Goal: Task Accomplishment & Management: Use online tool/utility

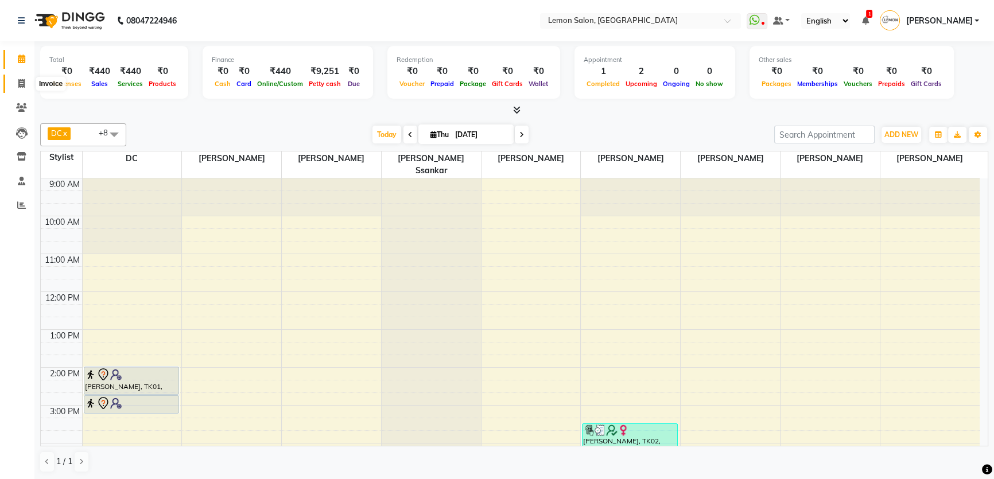
click at [23, 80] on icon at bounding box center [21, 83] width 6 height 9
select select "568"
select select "service"
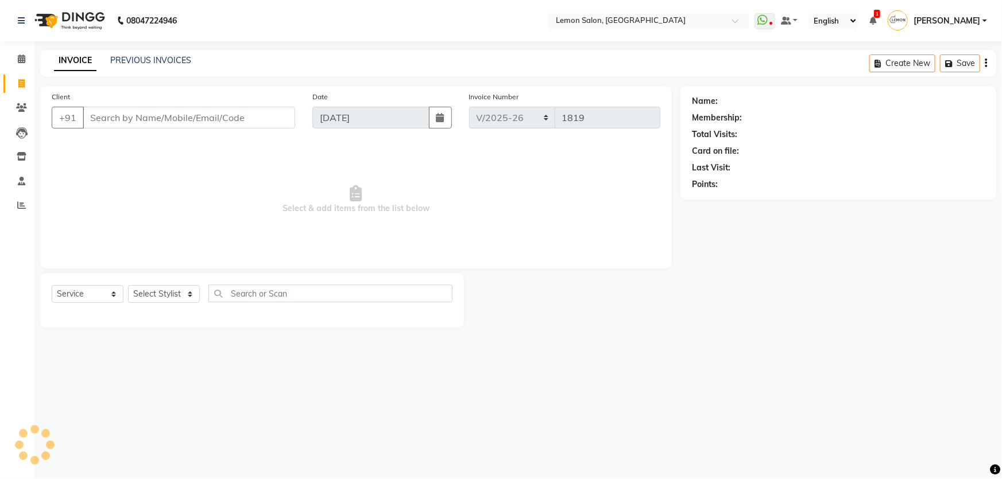
drag, startPoint x: 113, startPoint y: 117, endPoint x: 130, endPoint y: 124, distance: 19.3
click at [113, 117] on input "Client" at bounding box center [189, 118] width 212 height 22
type input "b"
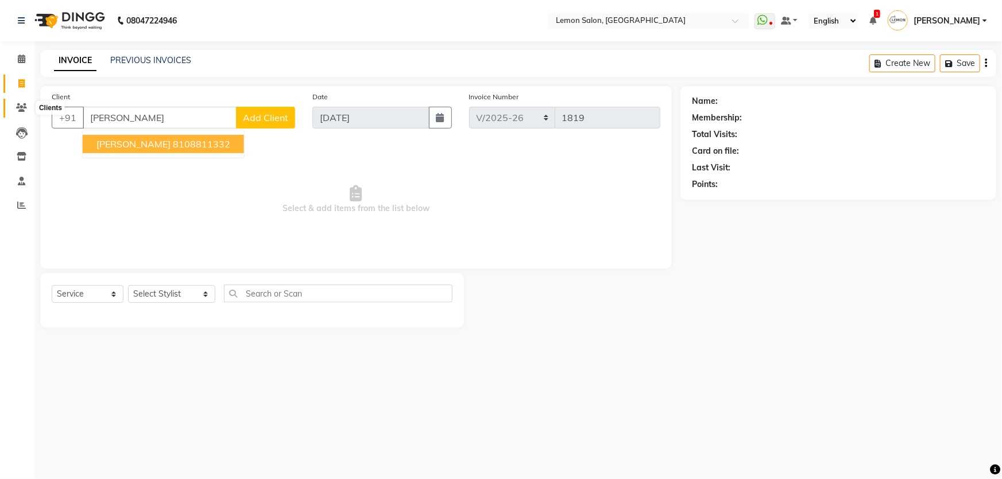
type input "[PERSON_NAME]"
click at [21, 105] on icon at bounding box center [21, 107] width 11 height 9
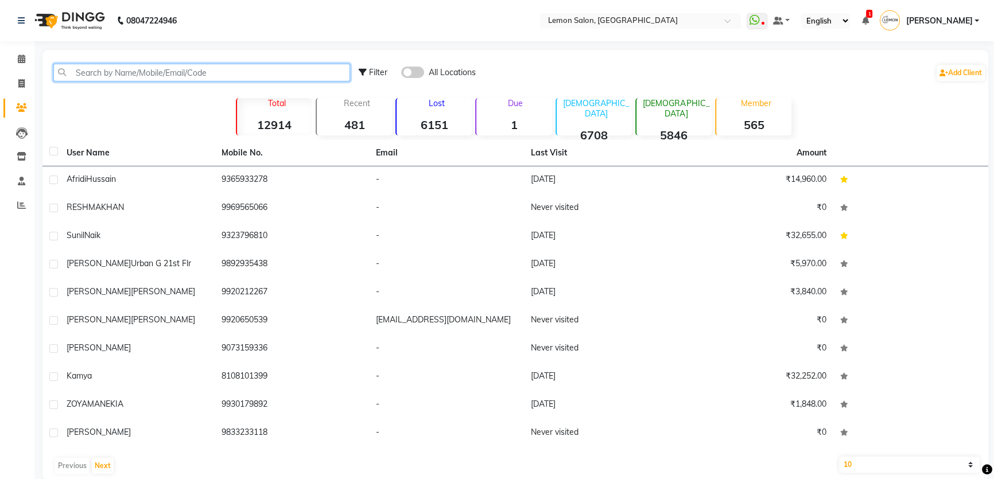
click at [218, 78] on input "text" at bounding box center [201, 73] width 297 height 18
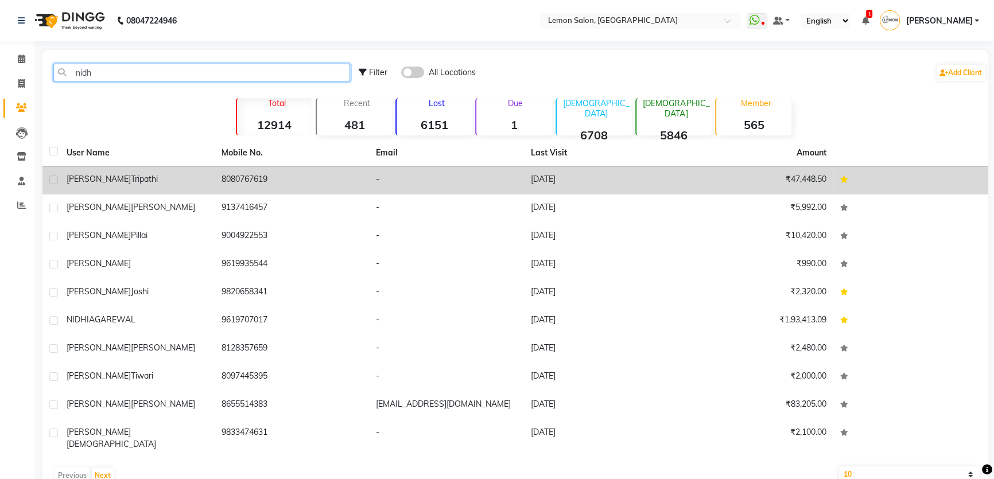
type input "nidh"
click at [242, 178] on td "8080767619" at bounding box center [292, 180] width 155 height 28
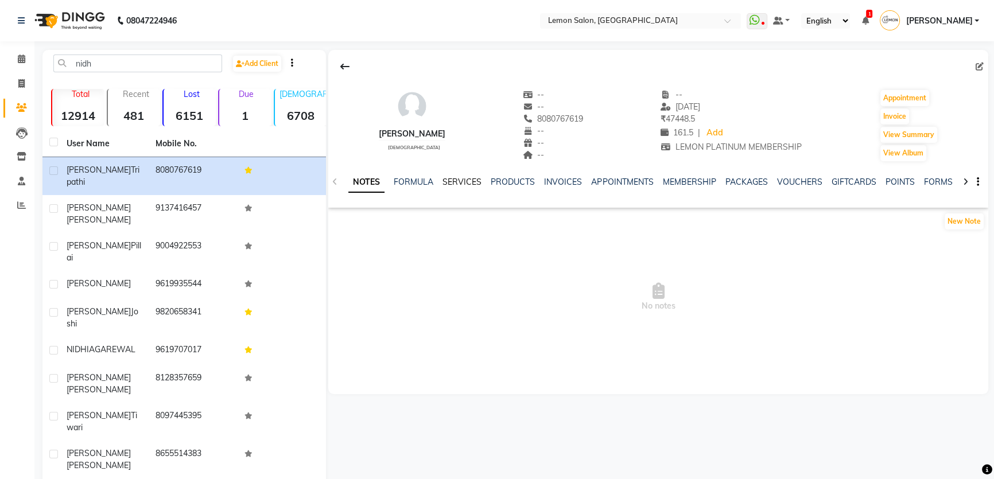
click at [467, 185] on link "SERVICES" at bounding box center [462, 182] width 39 height 10
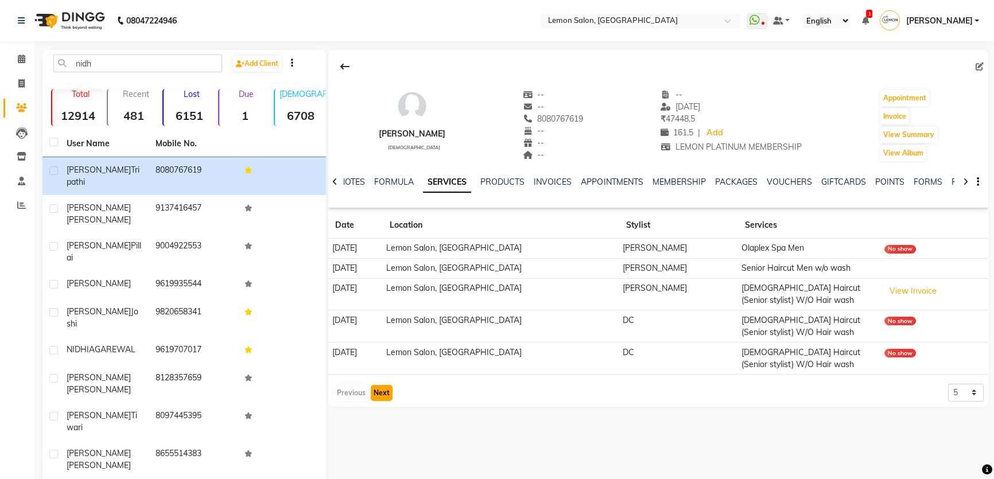
click at [382, 390] on button "Next" at bounding box center [382, 393] width 22 height 16
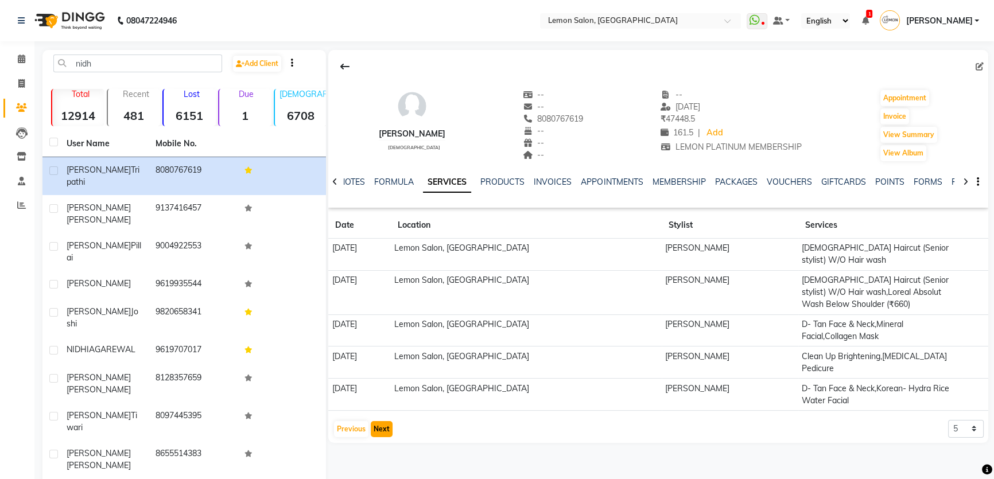
click at [381, 421] on button "Next" at bounding box center [382, 429] width 22 height 16
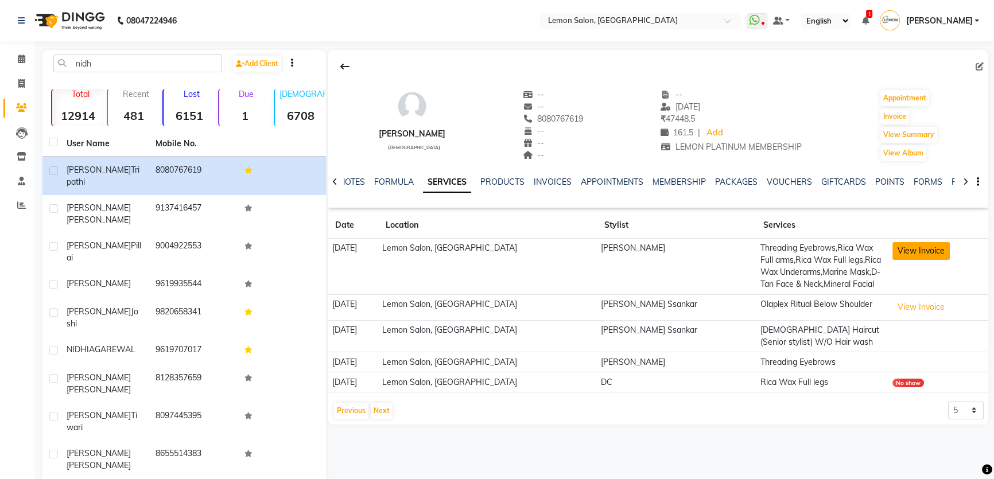
click at [920, 255] on button "View Invoice" at bounding box center [921, 251] width 57 height 18
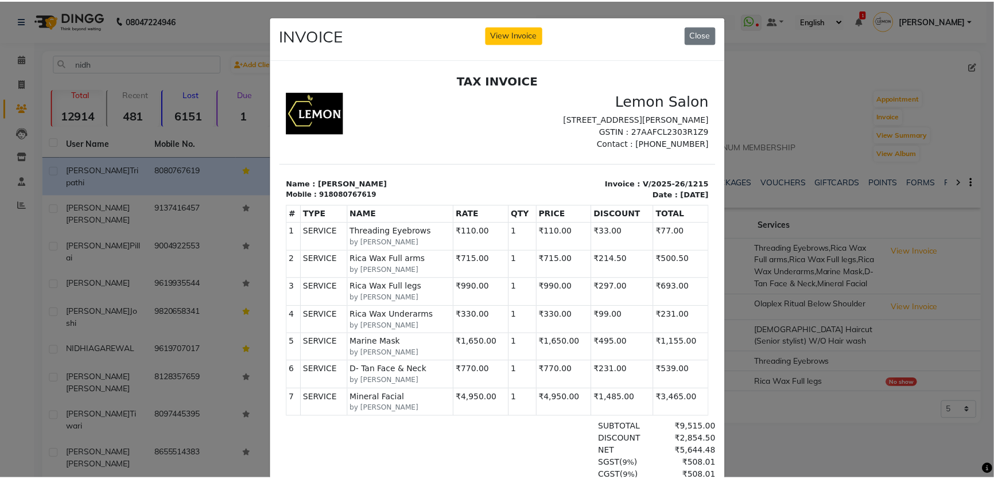
scroll to position [9, 0]
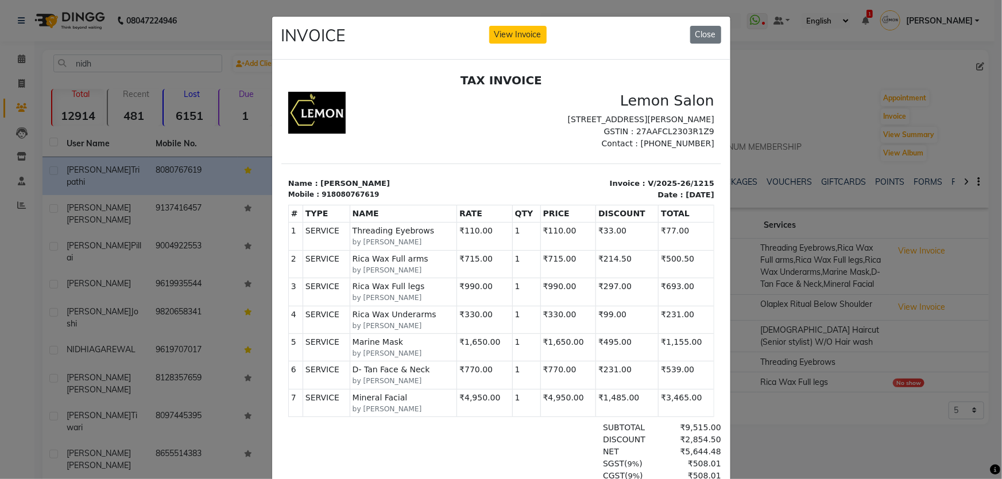
click at [698, 44] on div "INVOICE View Invoice Close" at bounding box center [501, 38] width 458 height 43
click at [700, 37] on button "Close" at bounding box center [705, 35] width 31 height 18
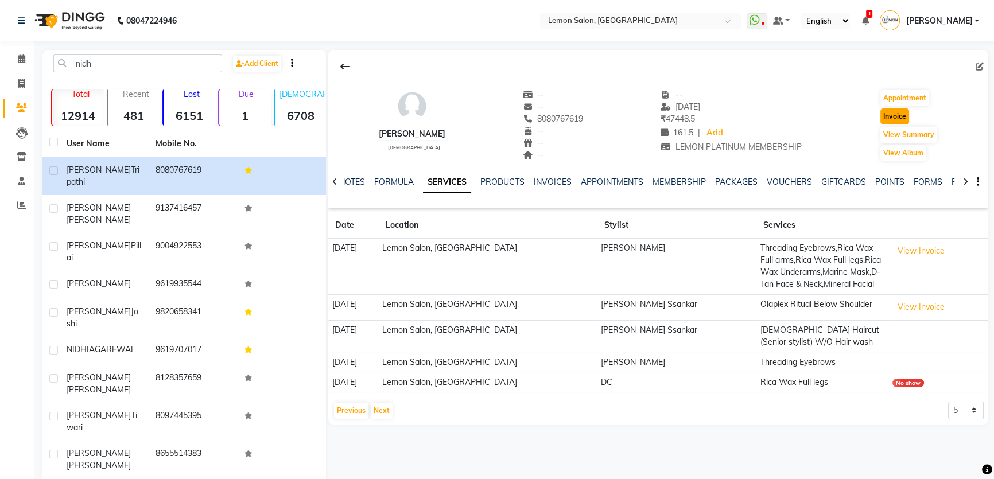
click at [899, 121] on button "Invoice" at bounding box center [895, 117] width 29 height 16
select select "568"
select select "service"
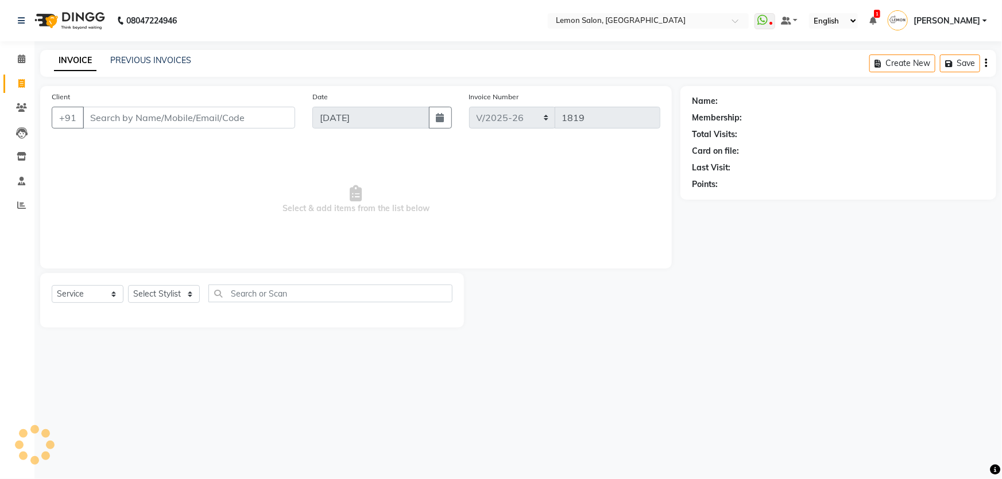
type input "8080767619"
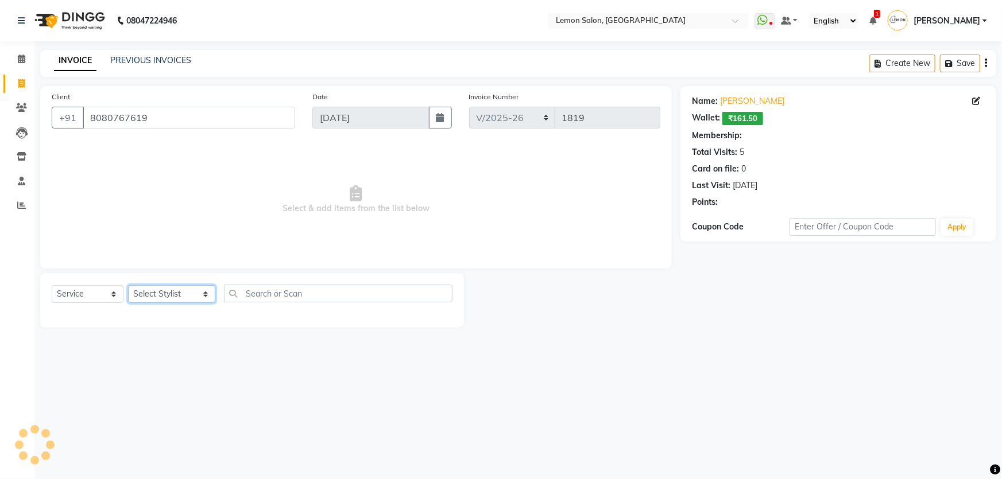
click at [160, 297] on select "Select Stylist [PERSON_NAME] [PERSON_NAME] [PERSON_NAME] DC [PERSON_NAME] [PERS…" at bounding box center [171, 294] width 87 height 18
select select "1: Object"
select select "66397"
click at [128, 285] on select "Select Stylist [PERSON_NAME] [PERSON_NAME] [PERSON_NAME] DC [PERSON_NAME] [PERS…" at bounding box center [171, 294] width 87 height 18
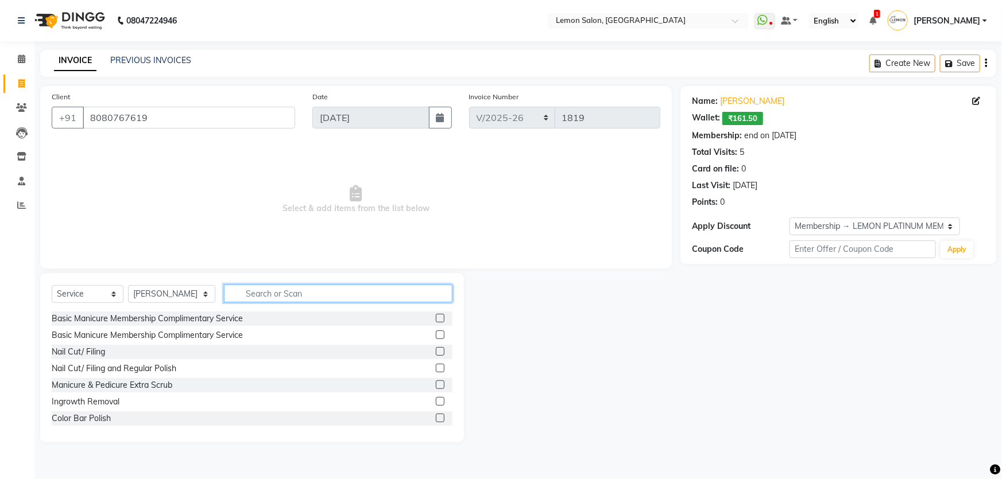
click at [231, 287] on input "text" at bounding box center [338, 294] width 229 height 18
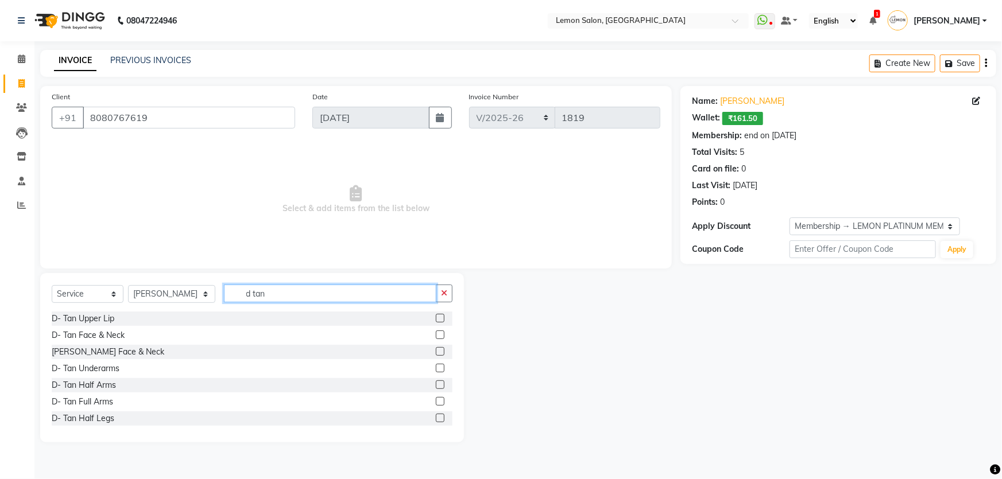
type input "d tan"
click at [436, 330] on div at bounding box center [444, 335] width 17 height 14
click at [436, 337] on label at bounding box center [440, 335] width 9 height 9
click at [436, 337] on input "checkbox" at bounding box center [439, 335] width 7 height 7
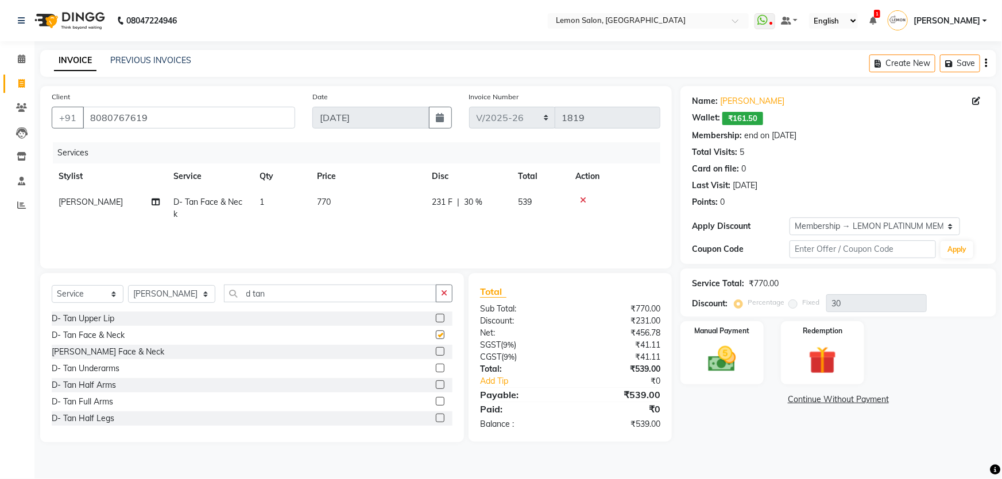
checkbox input "false"
drag, startPoint x: 257, startPoint y: 283, endPoint x: 227, endPoint y: 302, distance: 35.4
click at [212, 300] on div "Select Service Product Membership Package Voucher Prepaid Gift Card Select Styl…" at bounding box center [252, 357] width 424 height 169
drag, startPoint x: 222, startPoint y: 304, endPoint x: 193, endPoint y: 313, distance: 29.4
click at [193, 313] on div "Select Service Product Membership Package Voucher Prepaid Gift Card Select Styl…" at bounding box center [252, 357] width 424 height 169
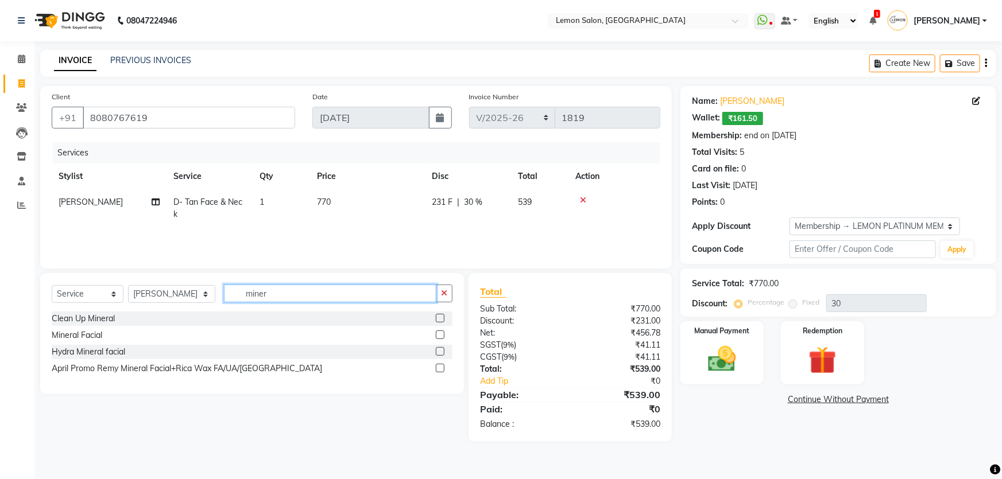
type input "miner"
click at [438, 335] on label at bounding box center [440, 335] width 9 height 9
click at [438, 335] on input "checkbox" at bounding box center [439, 335] width 7 height 7
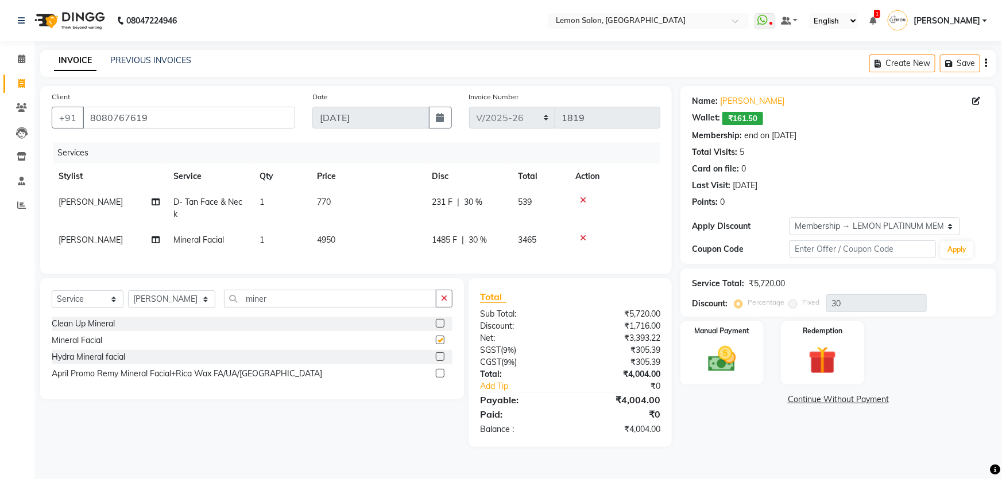
checkbox input "false"
drag, startPoint x: 266, startPoint y: 302, endPoint x: 222, endPoint y: 312, distance: 46.0
click at [224, 308] on input "miner" at bounding box center [330, 299] width 213 height 18
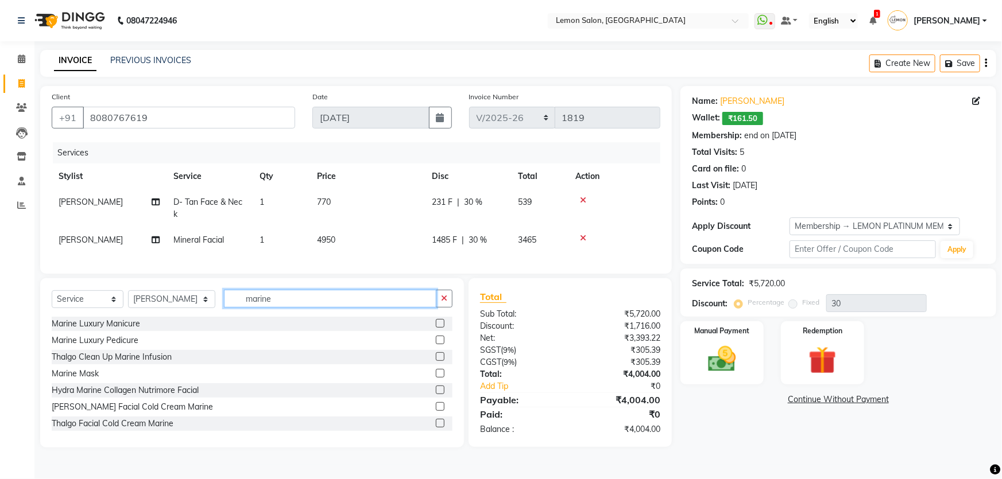
type input "marine"
click at [436, 378] on label at bounding box center [440, 373] width 9 height 9
click at [436, 378] on input "checkbox" at bounding box center [439, 373] width 7 height 7
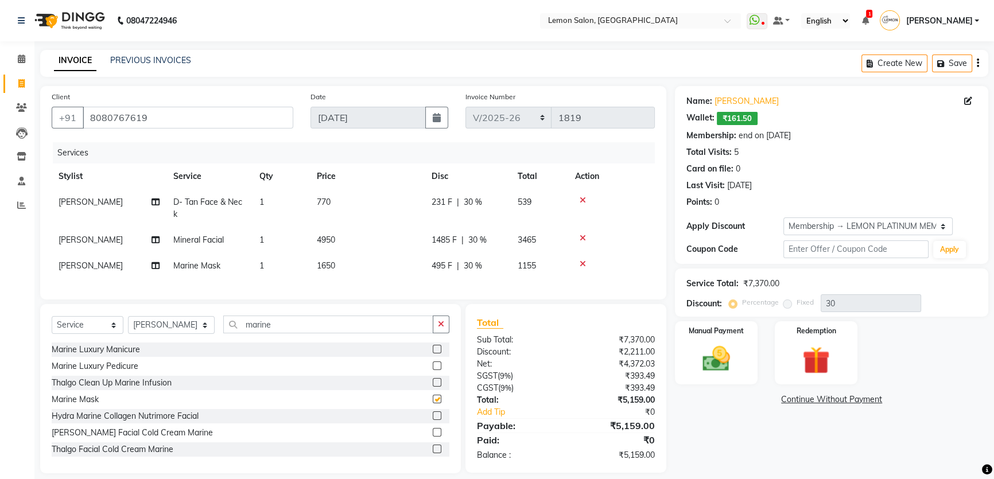
checkbox input "false"
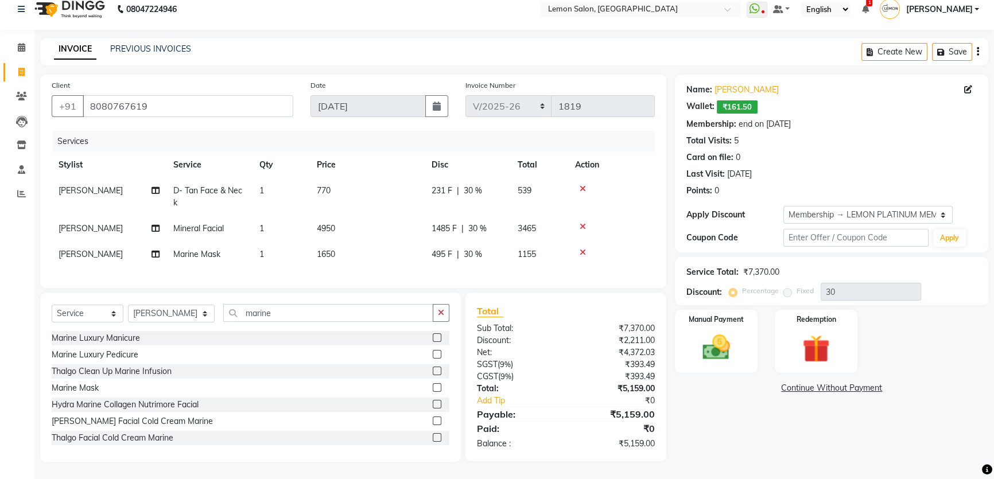
scroll to position [19, 0]
